Goal: Task Accomplishment & Management: Manage account settings

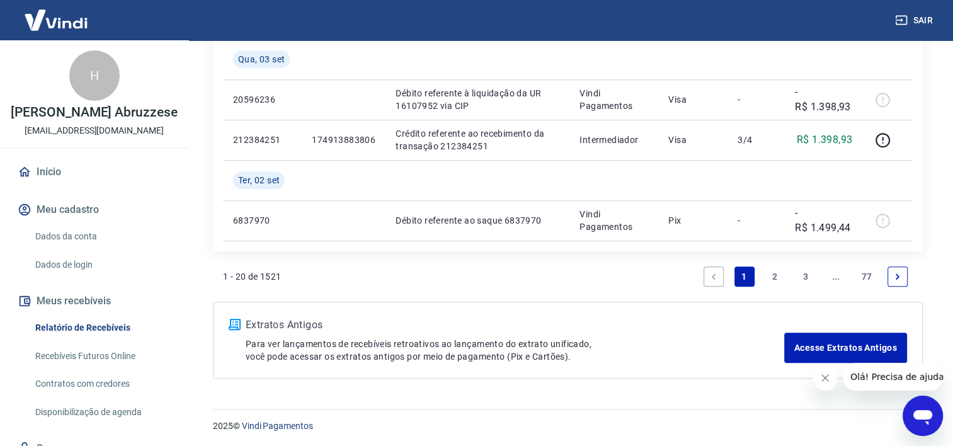
scroll to position [1106, 0]
click at [772, 273] on link "2" at bounding box center [775, 276] width 20 height 20
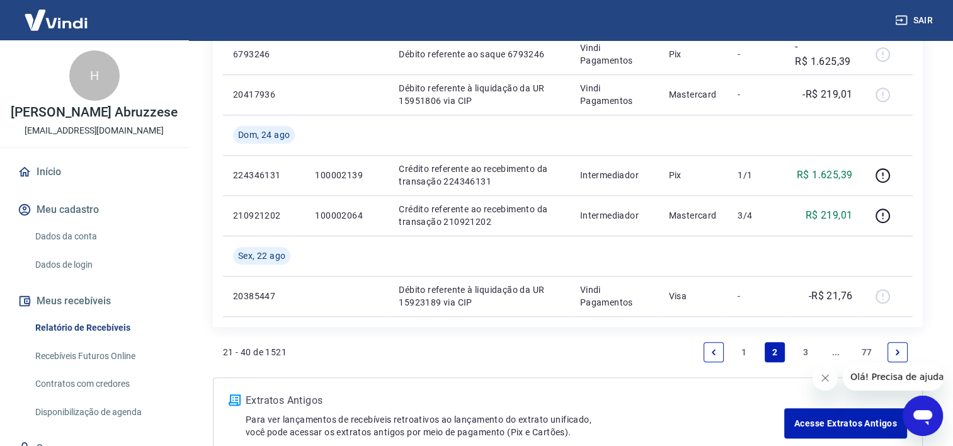
scroll to position [1071, 0]
click at [805, 353] on link "3" at bounding box center [806, 352] width 20 height 20
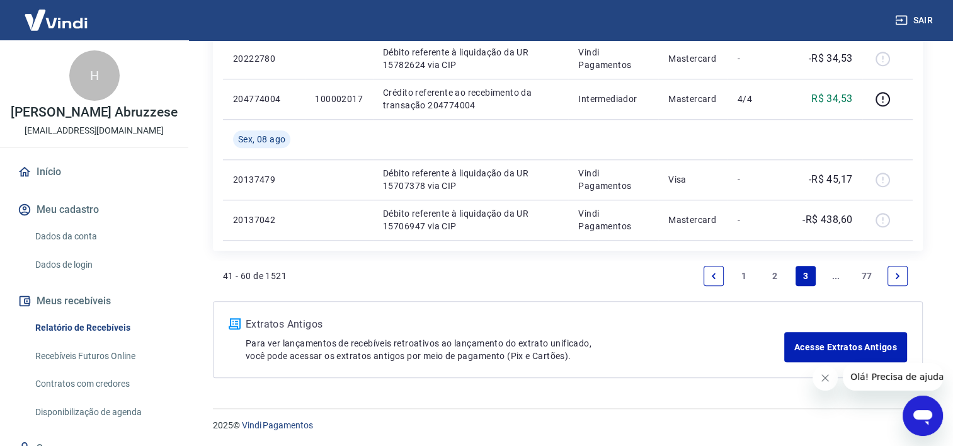
scroll to position [1187, 0]
click at [779, 262] on li "2" at bounding box center [775, 276] width 30 height 30
click at [777, 272] on link "2" at bounding box center [775, 276] width 20 height 20
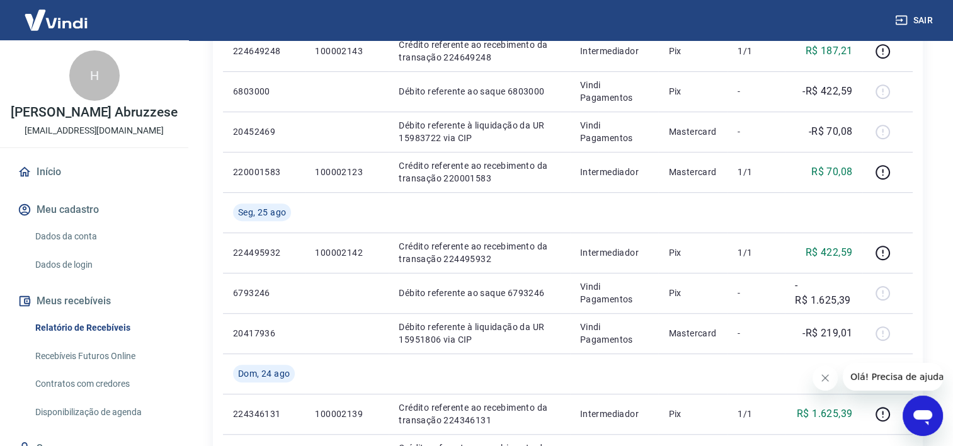
scroll to position [1084, 0]
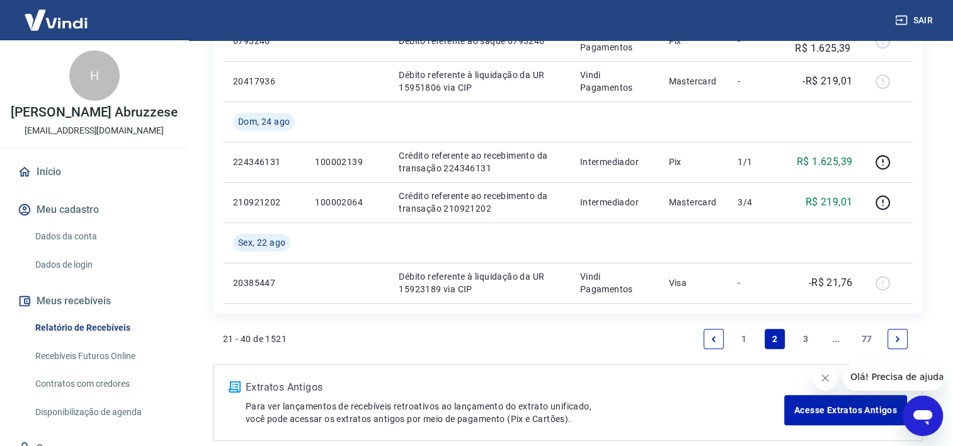
click at [804, 335] on link "3" at bounding box center [806, 339] width 20 height 20
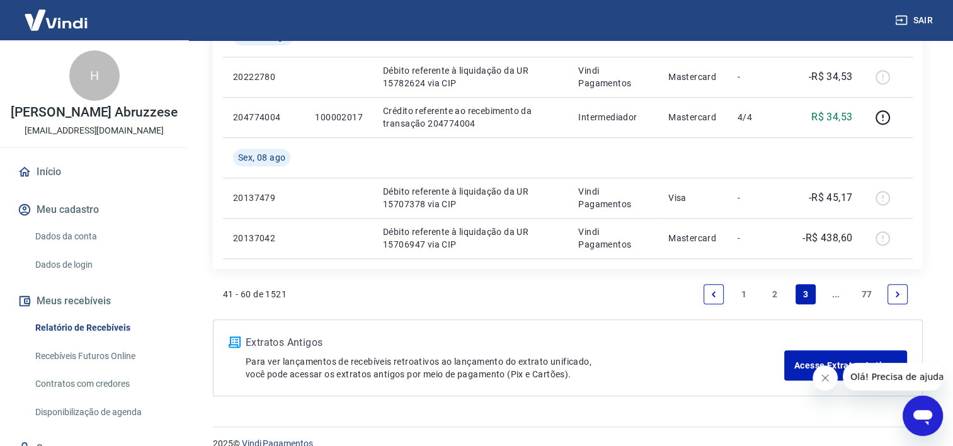
scroll to position [1187, 0]
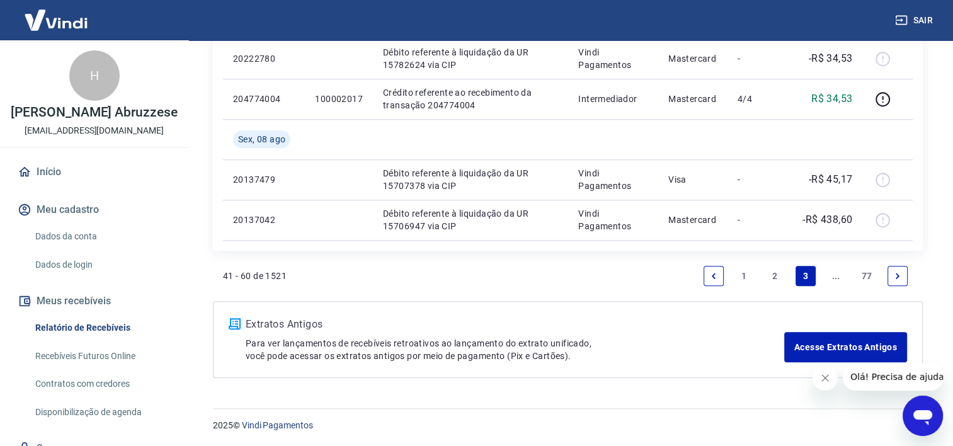
click at [769, 272] on link "2" at bounding box center [775, 276] width 20 height 20
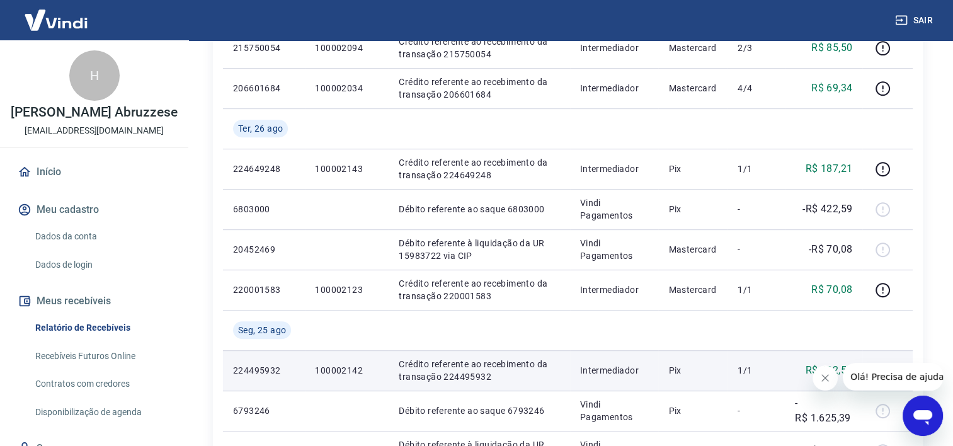
scroll to position [693, 0]
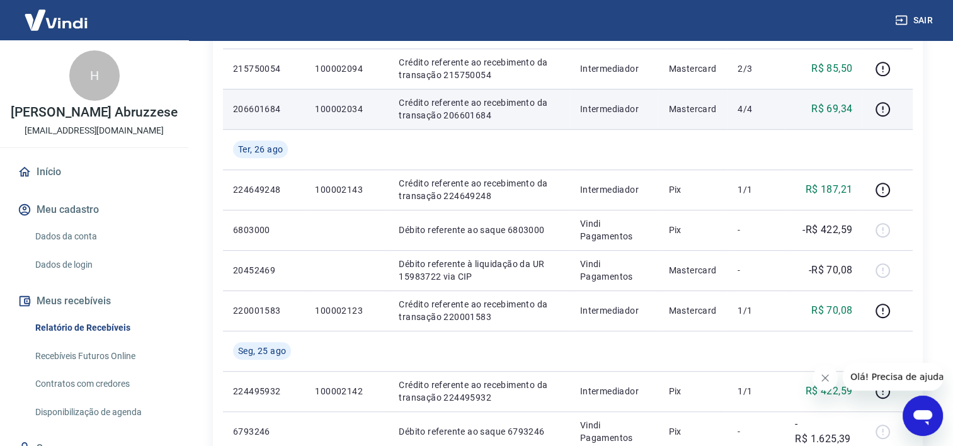
click at [311, 114] on td "100002034" at bounding box center [347, 109] width 84 height 40
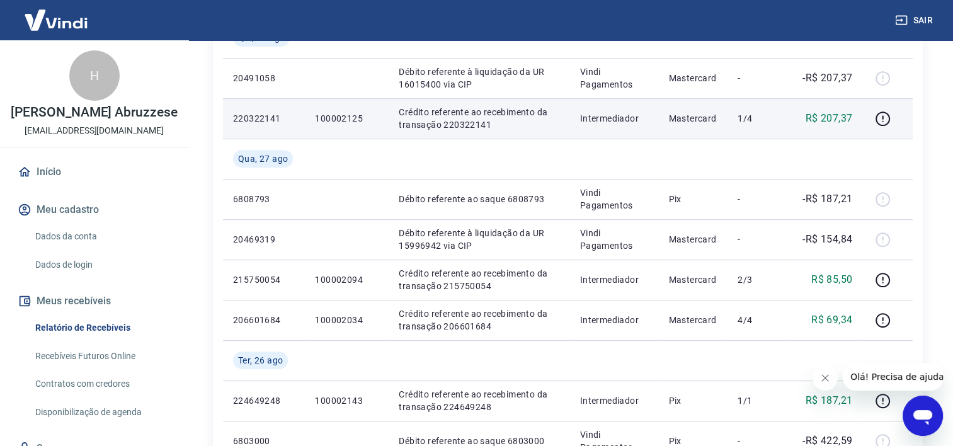
scroll to position [504, 0]
